Goal: Task Accomplishment & Management: Manage account settings

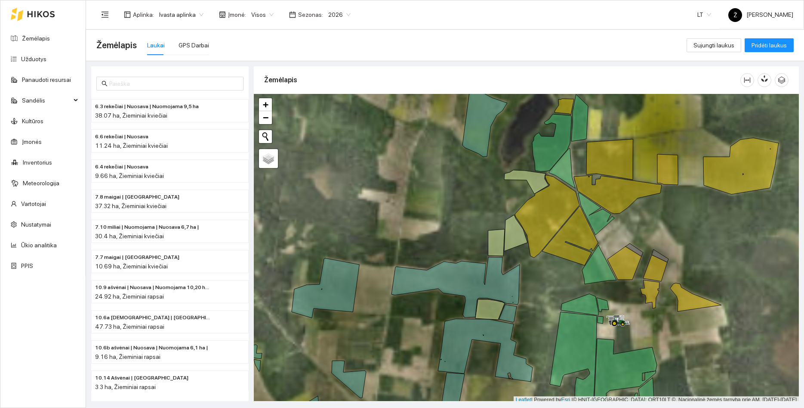
drag, startPoint x: 723, startPoint y: 221, endPoint x: 710, endPoint y: 233, distance: 18.0
click at [711, 234] on div at bounding box center [526, 248] width 545 height 309
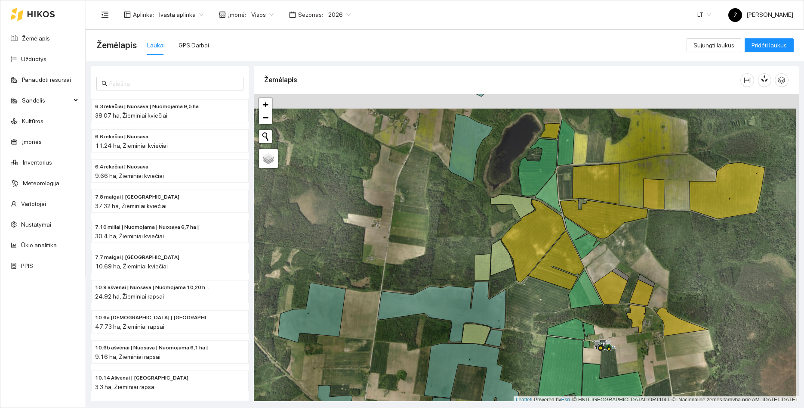
drag, startPoint x: 692, startPoint y: 242, endPoint x: 689, endPoint y: 256, distance: 14.9
click at [689, 256] on div at bounding box center [526, 248] width 545 height 309
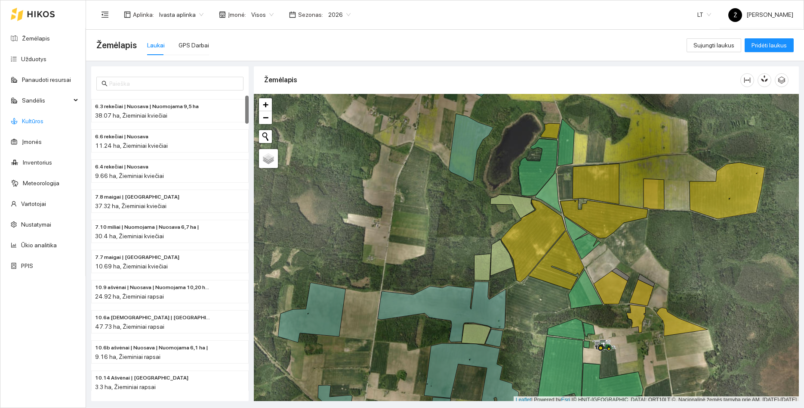
click at [30, 118] on link "Kultūros" at bounding box center [33, 120] width 22 height 7
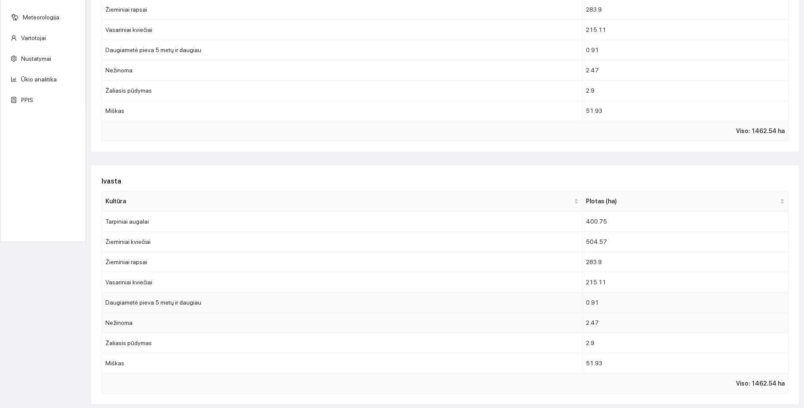
scroll to position [167, 0]
click at [139, 256] on td "Žieminiai rapsai" at bounding box center [342, 260] width 481 height 20
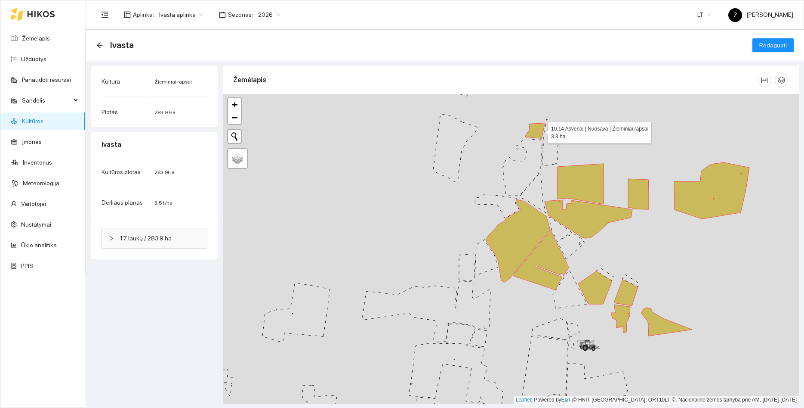
click at [540, 130] on icon at bounding box center [534, 131] width 19 height 16
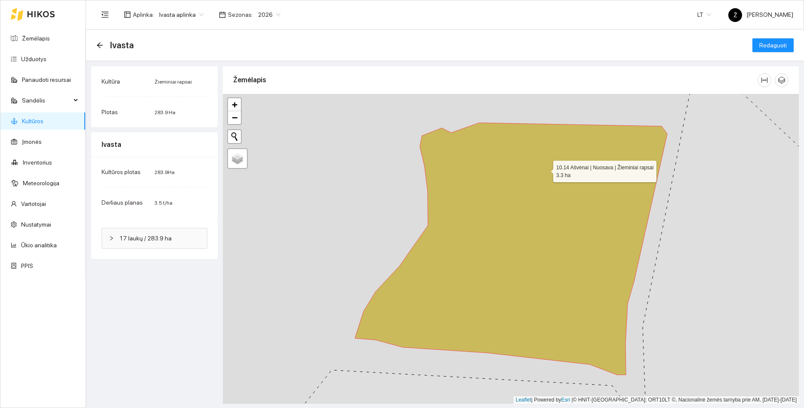
click at [546, 169] on icon at bounding box center [511, 249] width 312 height 252
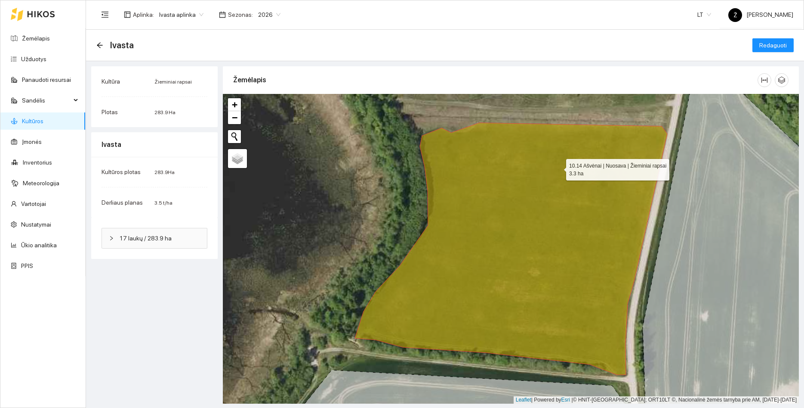
click at [559, 167] on icon at bounding box center [511, 249] width 312 height 252
click at [776, 43] on span "Redaguoti" at bounding box center [774, 44] width 28 height 9
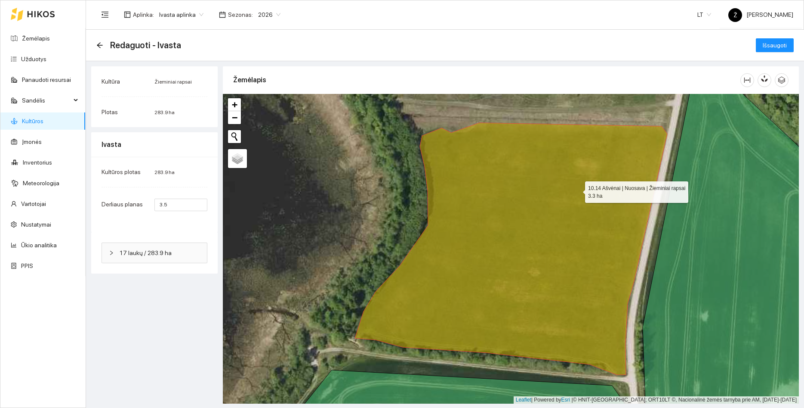
click at [566, 191] on icon at bounding box center [511, 249] width 312 height 252
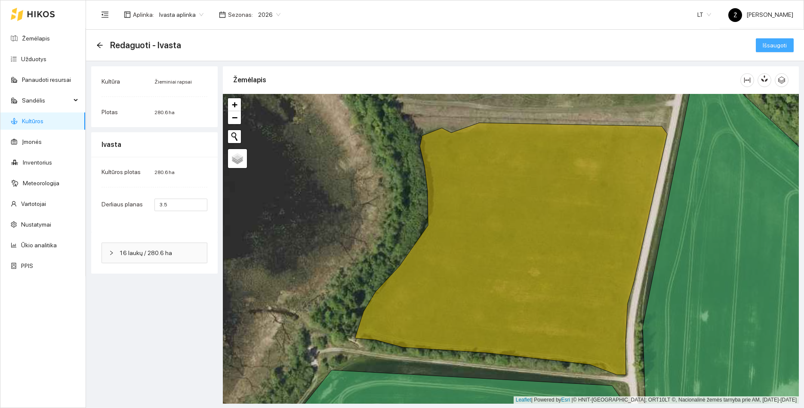
click at [766, 47] on span "Išsaugoti" at bounding box center [775, 44] width 24 height 9
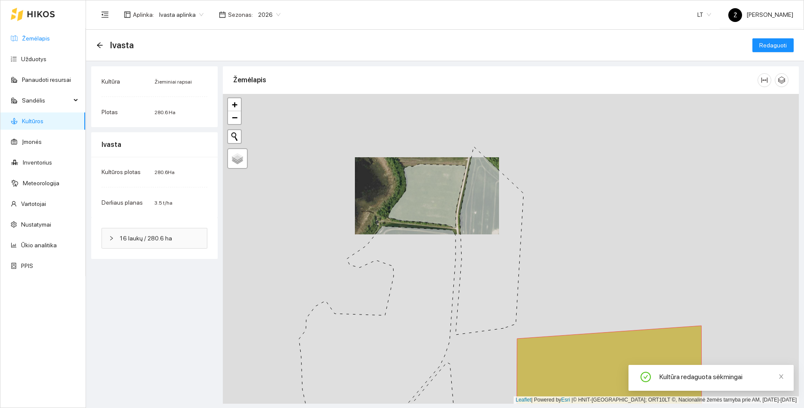
click at [42, 39] on link "Žemėlapis" at bounding box center [36, 38] width 28 height 7
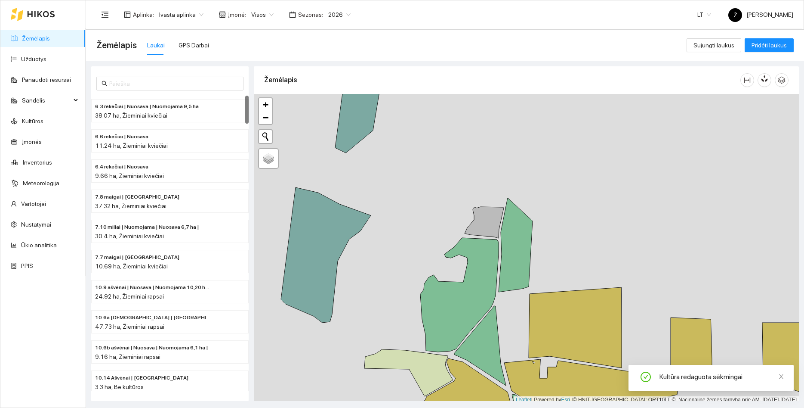
drag, startPoint x: 586, startPoint y: 206, endPoint x: 562, endPoint y: 125, distance: 84.4
click at [562, 127] on div at bounding box center [526, 248] width 545 height 309
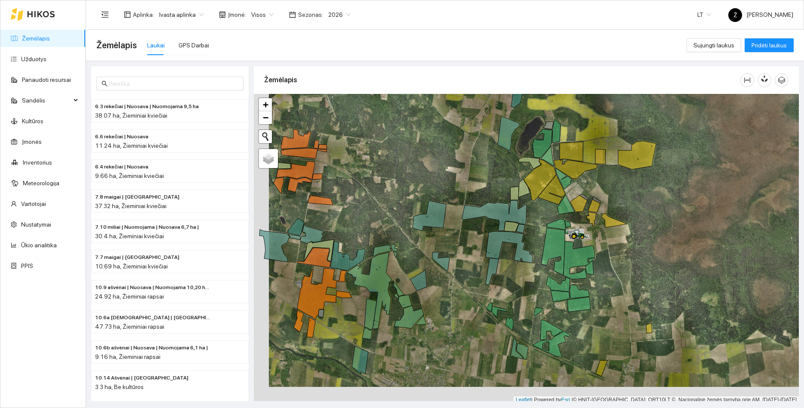
drag, startPoint x: 408, startPoint y: 174, endPoint x: 423, endPoint y: 157, distance: 22.5
click at [423, 157] on div at bounding box center [526, 248] width 545 height 309
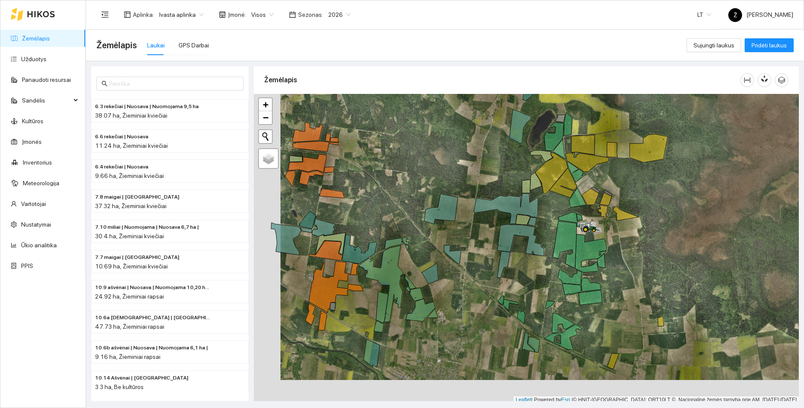
drag, startPoint x: 427, startPoint y: 179, endPoint x: 439, endPoint y: 173, distance: 13.5
click at [439, 173] on div at bounding box center [526, 248] width 545 height 309
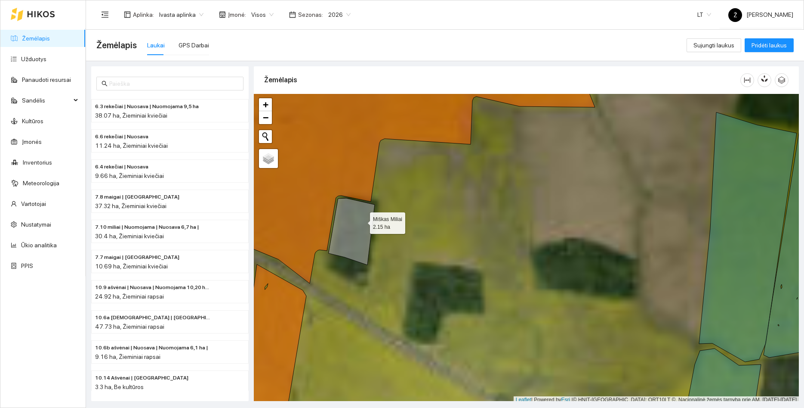
click at [362, 221] on icon at bounding box center [352, 231] width 46 height 67
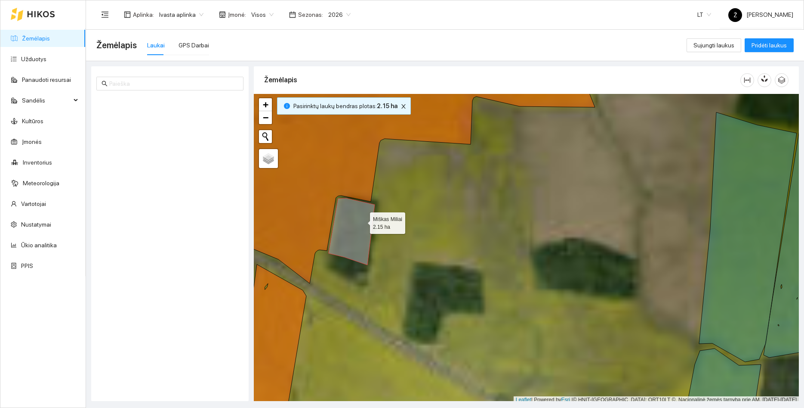
scroll to position [2134, 0]
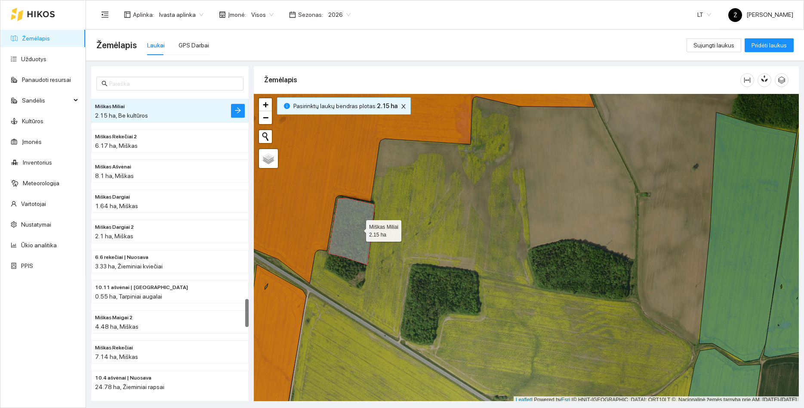
click at [358, 229] on icon at bounding box center [352, 231] width 46 height 67
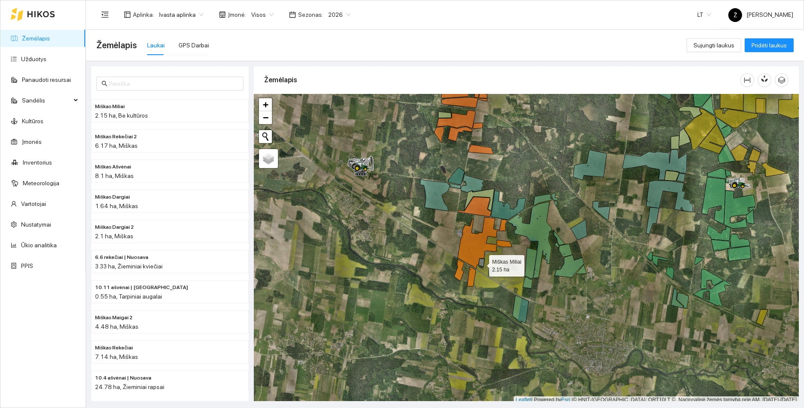
click at [482, 263] on icon at bounding box center [482, 262] width 6 height 8
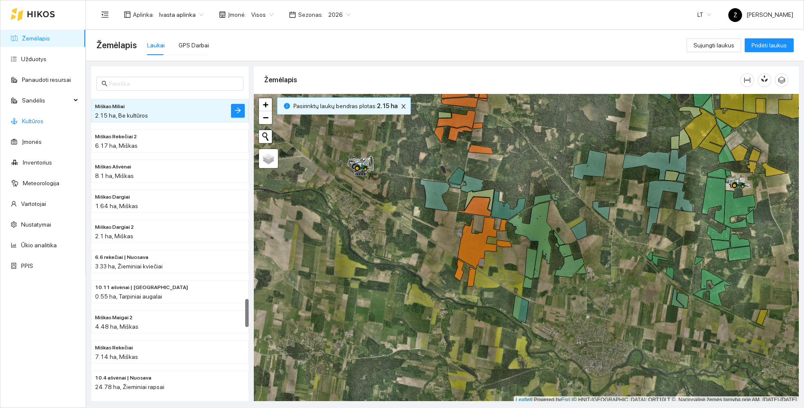
click at [43, 118] on link "Kultūros" at bounding box center [33, 120] width 22 height 7
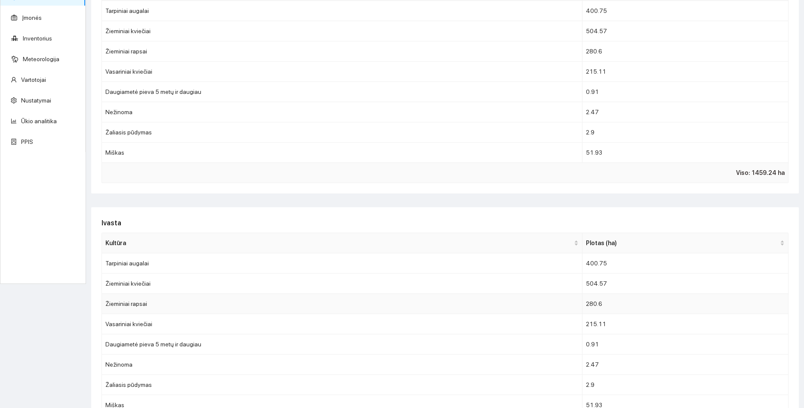
scroll to position [165, 0]
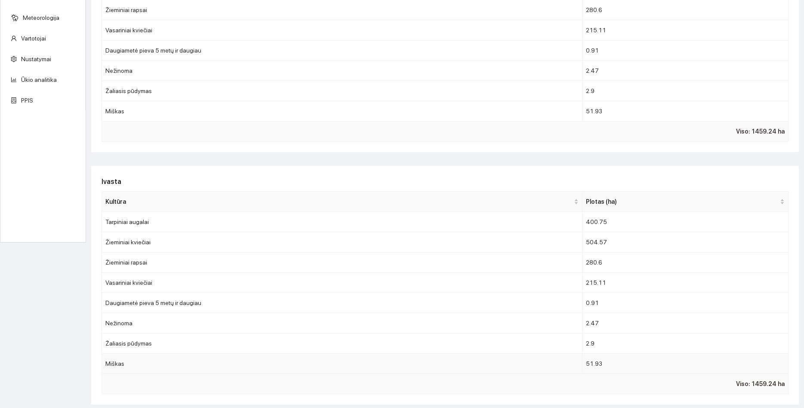
click at [145, 367] on td "Miškas" at bounding box center [342, 363] width 481 height 20
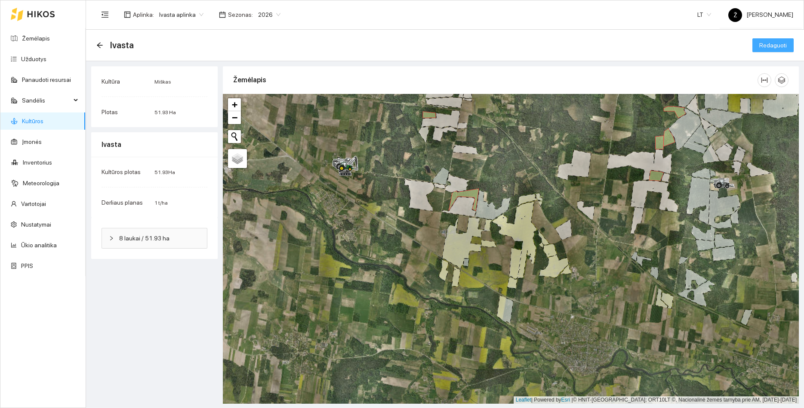
click at [770, 45] on span "Redaguoti" at bounding box center [774, 44] width 28 height 9
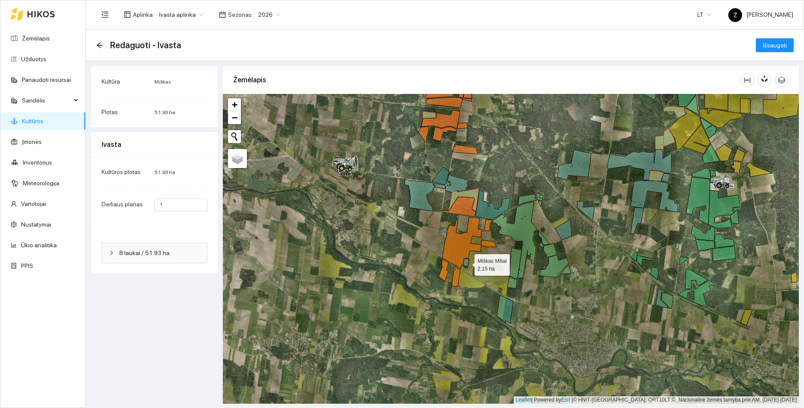
click at [467, 262] on icon at bounding box center [466, 262] width 6 height 8
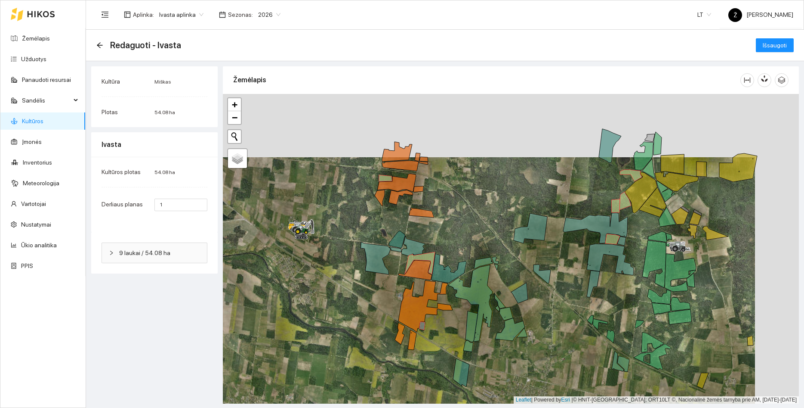
drag, startPoint x: 491, startPoint y: 270, endPoint x: 447, endPoint y: 333, distance: 77.0
click at [447, 333] on div at bounding box center [511, 248] width 576 height 309
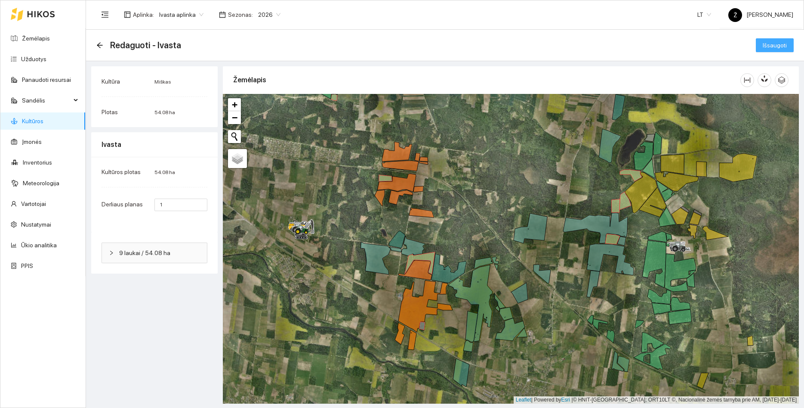
click at [776, 46] on span "Išsaugoti" at bounding box center [775, 44] width 24 height 9
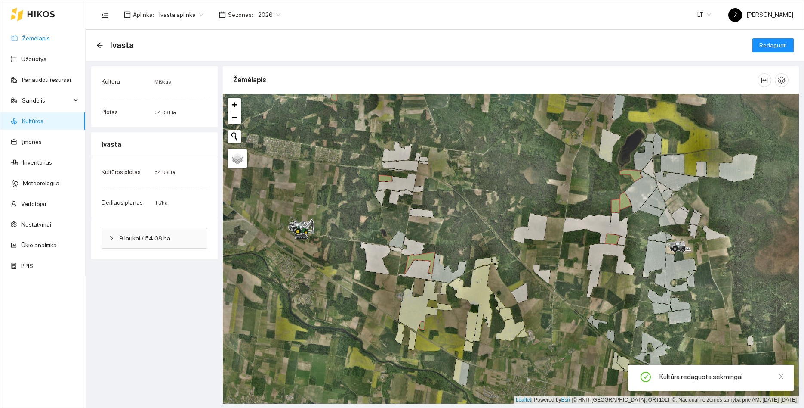
click at [42, 40] on link "Žemėlapis" at bounding box center [36, 38] width 28 height 7
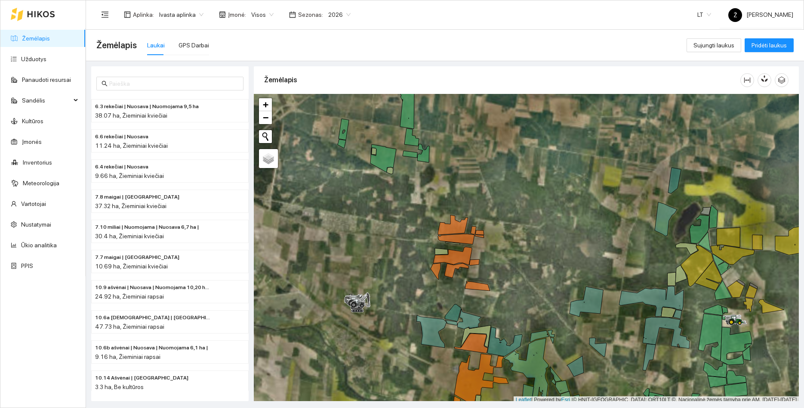
drag, startPoint x: 598, startPoint y: 189, endPoint x: 509, endPoint y: 150, distance: 97.3
click at [509, 150] on div at bounding box center [526, 248] width 545 height 309
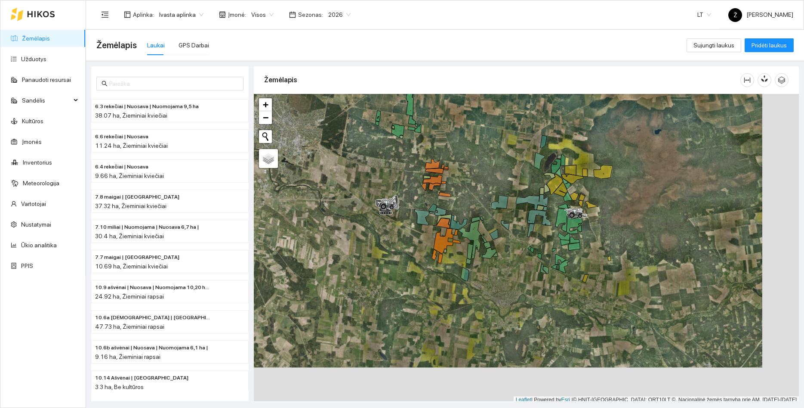
drag, startPoint x: 517, startPoint y: 182, endPoint x: 475, endPoint y: 148, distance: 53.8
click at [477, 150] on div at bounding box center [526, 248] width 545 height 309
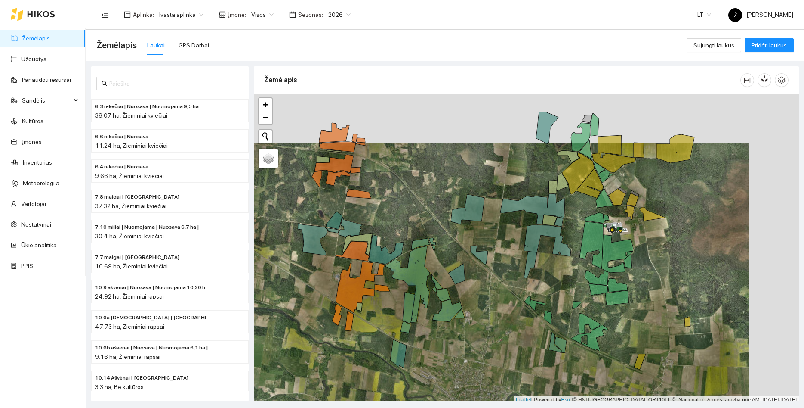
drag, startPoint x: 742, startPoint y: 197, endPoint x: 692, endPoint y: 247, distance: 70.3
click at [692, 247] on div at bounding box center [526, 248] width 545 height 309
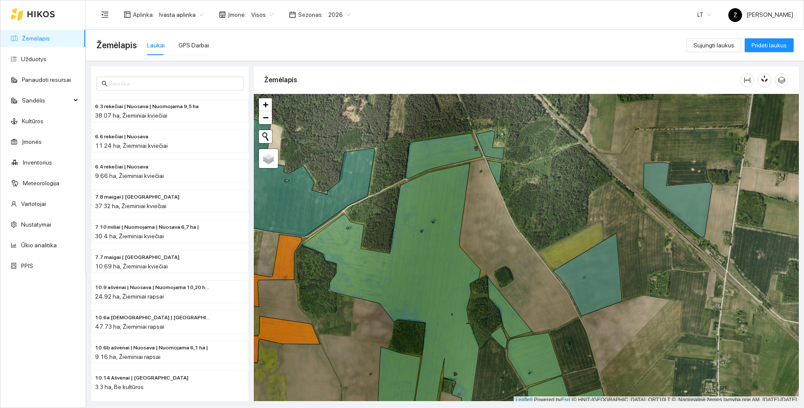
drag, startPoint x: 591, startPoint y: 161, endPoint x: 588, endPoint y: 165, distance: 5.0
click at [588, 165] on div at bounding box center [526, 248] width 545 height 309
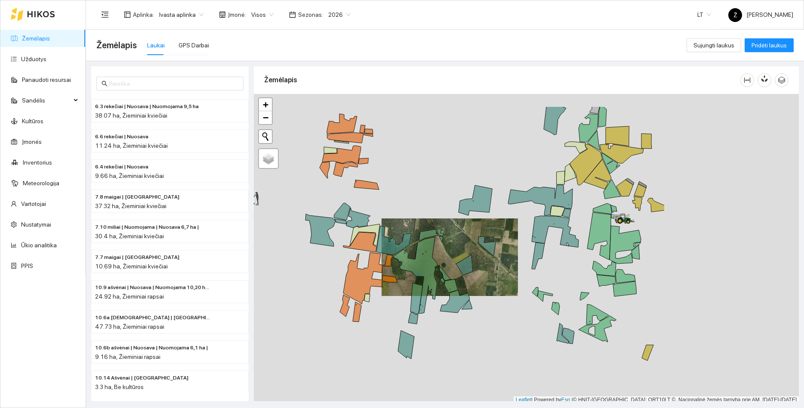
drag, startPoint x: 674, startPoint y: 182, endPoint x: 485, endPoint y: 226, distance: 193.9
click at [485, 226] on div at bounding box center [526, 248] width 545 height 309
drag, startPoint x: 546, startPoint y: 150, endPoint x: 526, endPoint y: 154, distance: 20.2
click at [526, 154] on div at bounding box center [526, 248] width 545 height 309
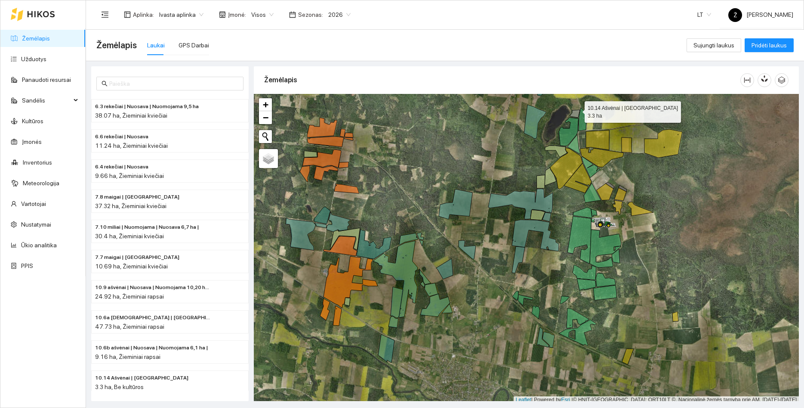
click at [577, 110] on icon at bounding box center [575, 114] width 10 height 8
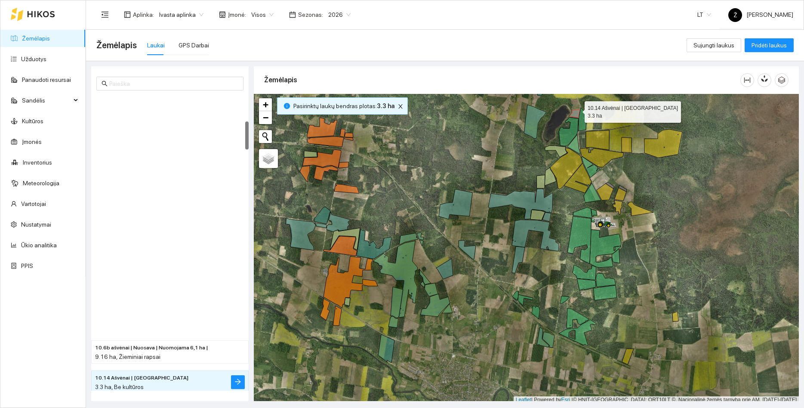
scroll to position [271, 0]
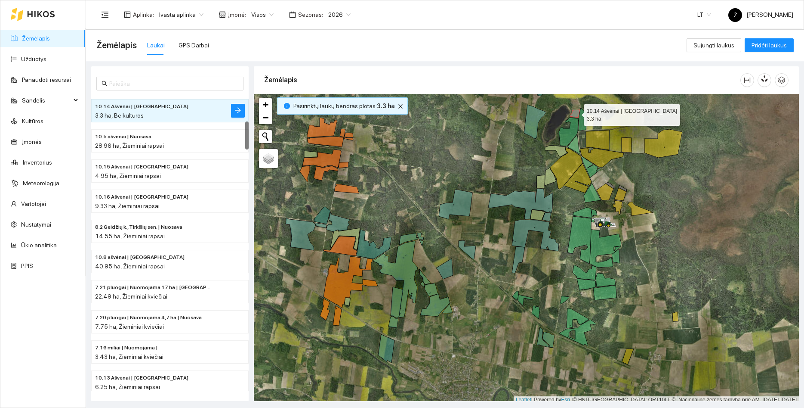
click at [576, 113] on icon at bounding box center [575, 114] width 10 height 8
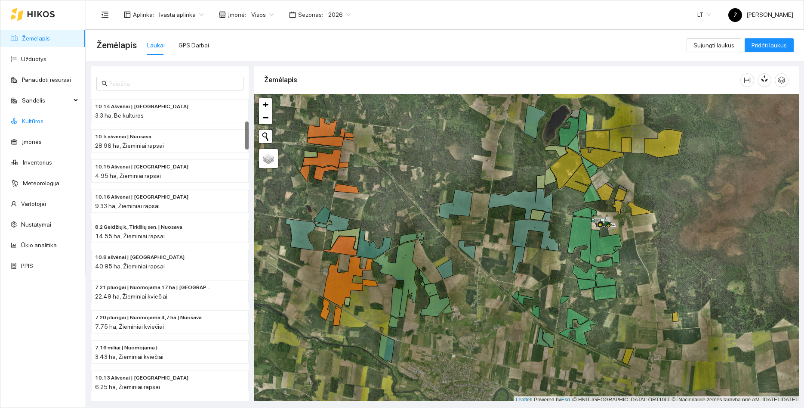
click at [43, 124] on link "Kultūros" at bounding box center [33, 120] width 22 height 7
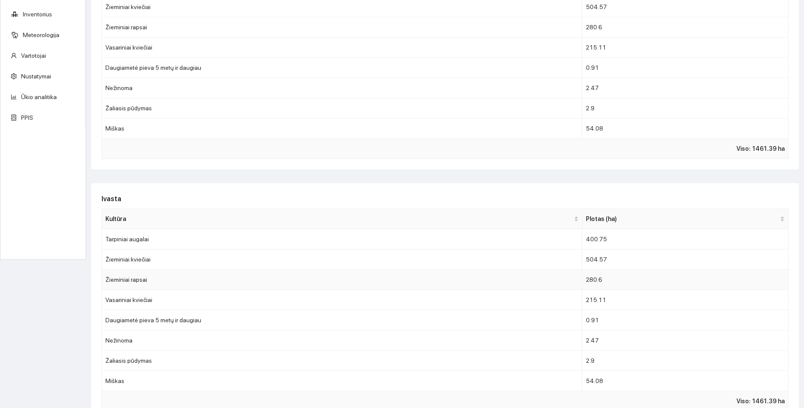
scroll to position [165, 0]
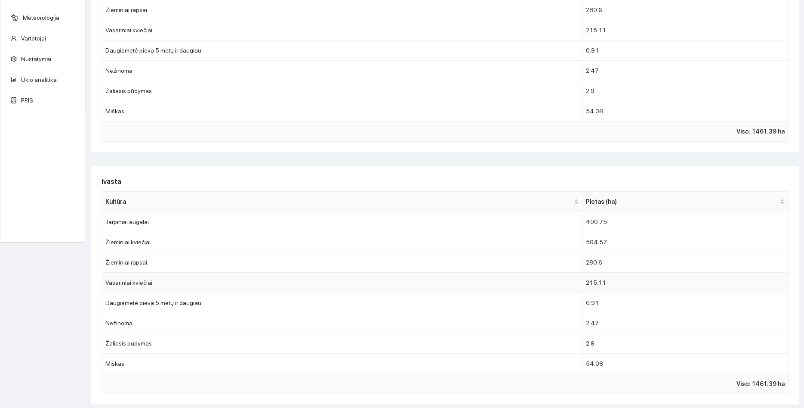
click at [466, 288] on td "Vasariniai kviečiai" at bounding box center [342, 282] width 481 height 20
